Goal: Information Seeking & Learning: Learn about a topic

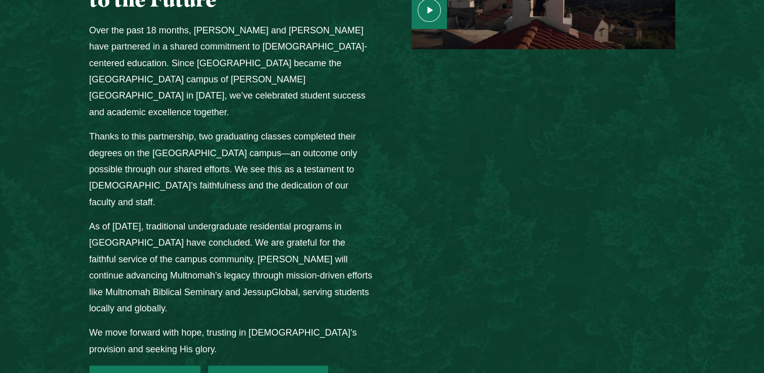
scroll to position [1363, 0]
click at [238, 364] on link "2025 Student Options" at bounding box center [268, 379] width 120 height 30
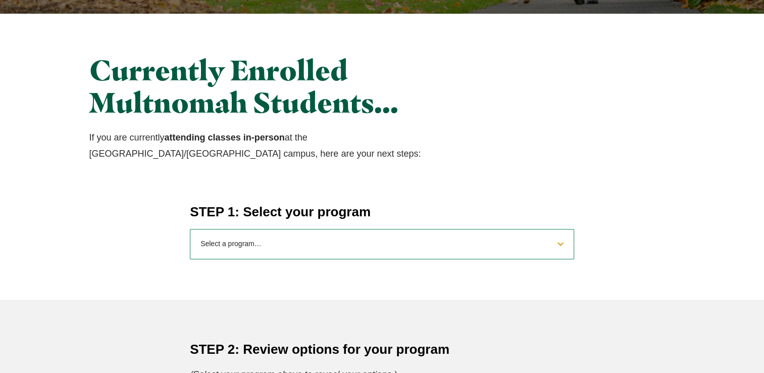
scroll to position [303, 0]
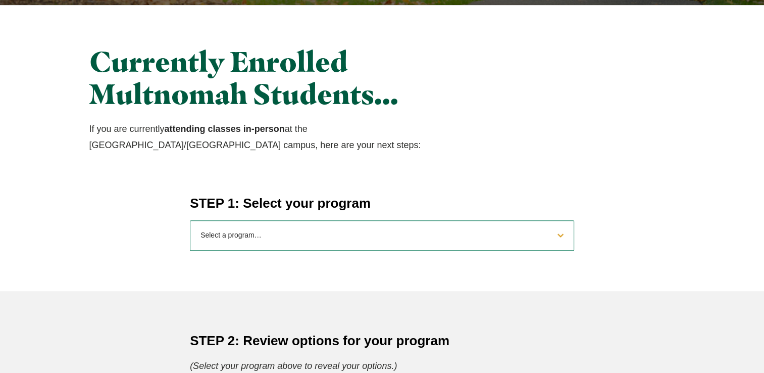
click at [271, 233] on select "Select a program… BS [DEMOGRAPHIC_DATA] and Theology BS Biology BS Business Adm…" at bounding box center [382, 235] width 384 height 30
select select "2025bibletheology"
click at [190, 220] on select "Select a program… BS [DEMOGRAPHIC_DATA] and Theology BS Biology BS Business Adm…" at bounding box center [382, 235] width 384 height 30
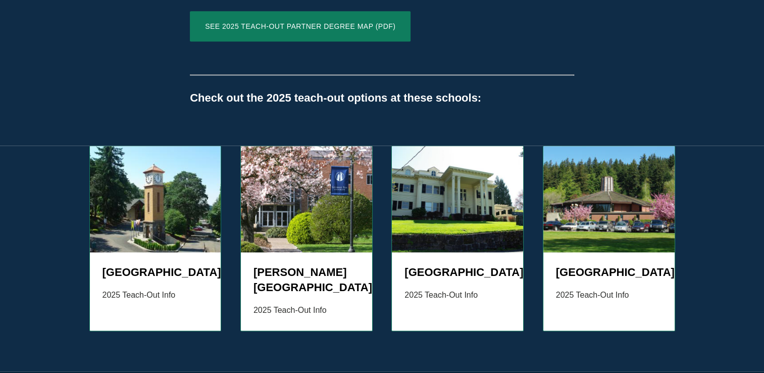
scroll to position [1236, 0]
